Goal: Task Accomplishment & Management: Manage account settings

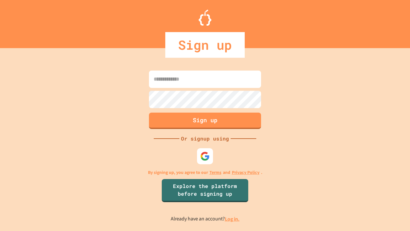
click at [233, 219] on link "Log in." at bounding box center [232, 218] width 15 height 7
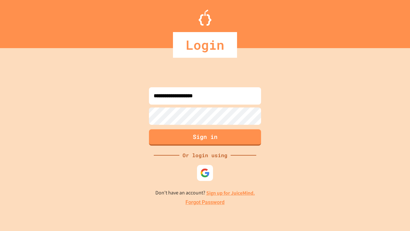
type input "**********"
